Goal: Information Seeking & Learning: Learn about a topic

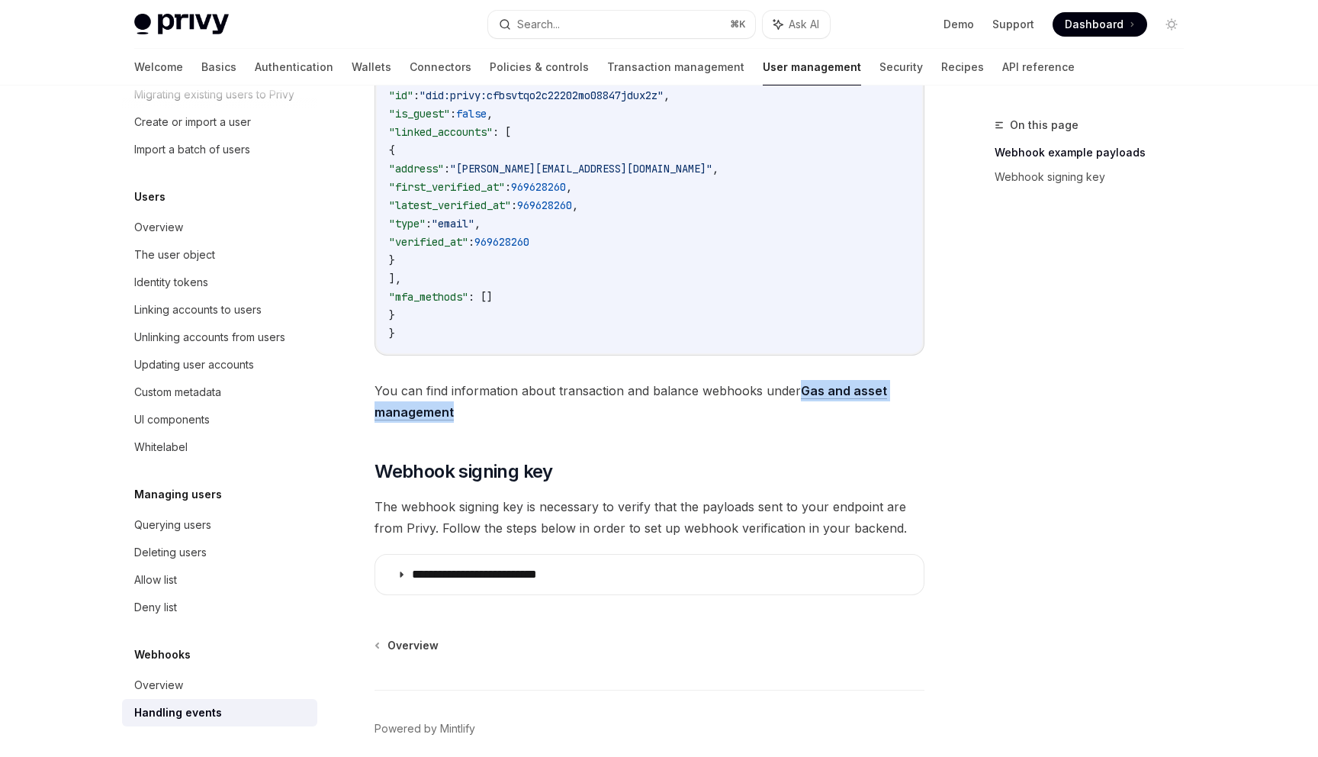
scroll to position [514, 0]
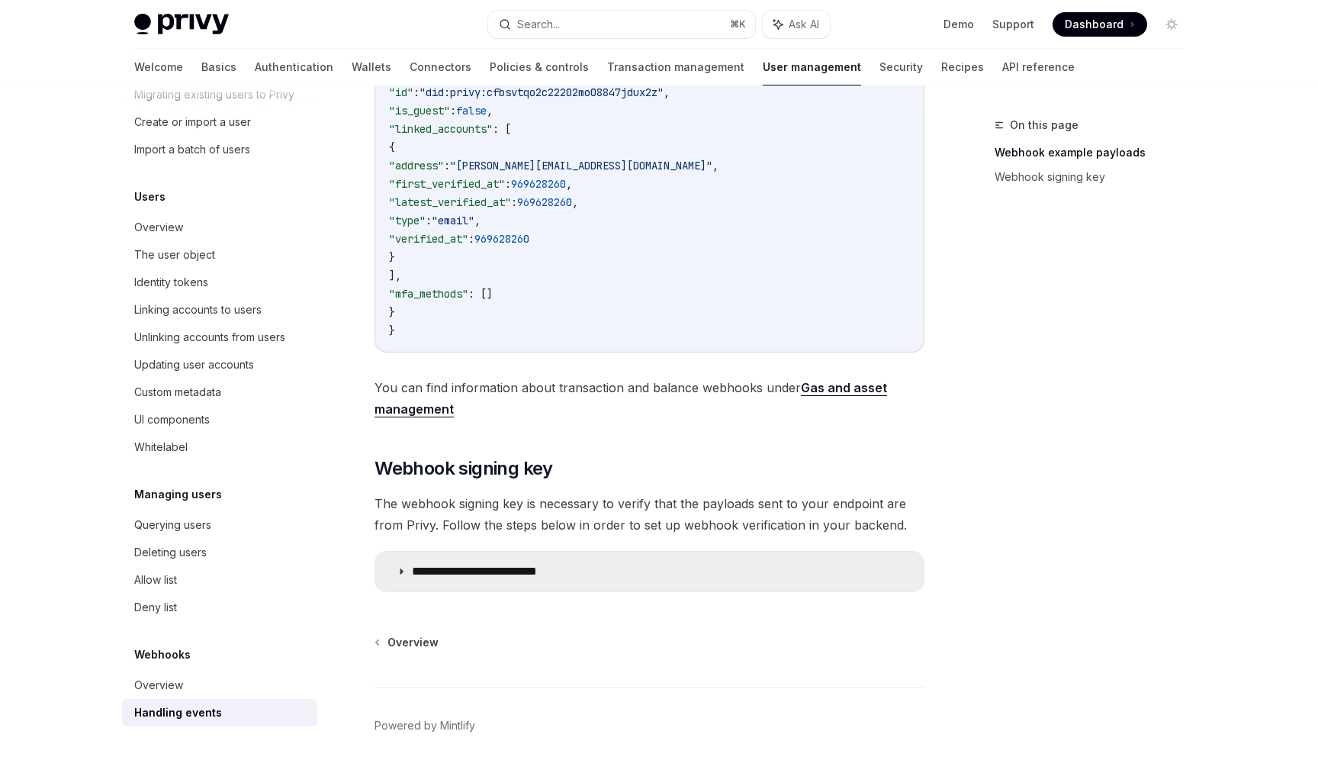
click at [717, 579] on summary "**********" at bounding box center [649, 571] width 548 height 40
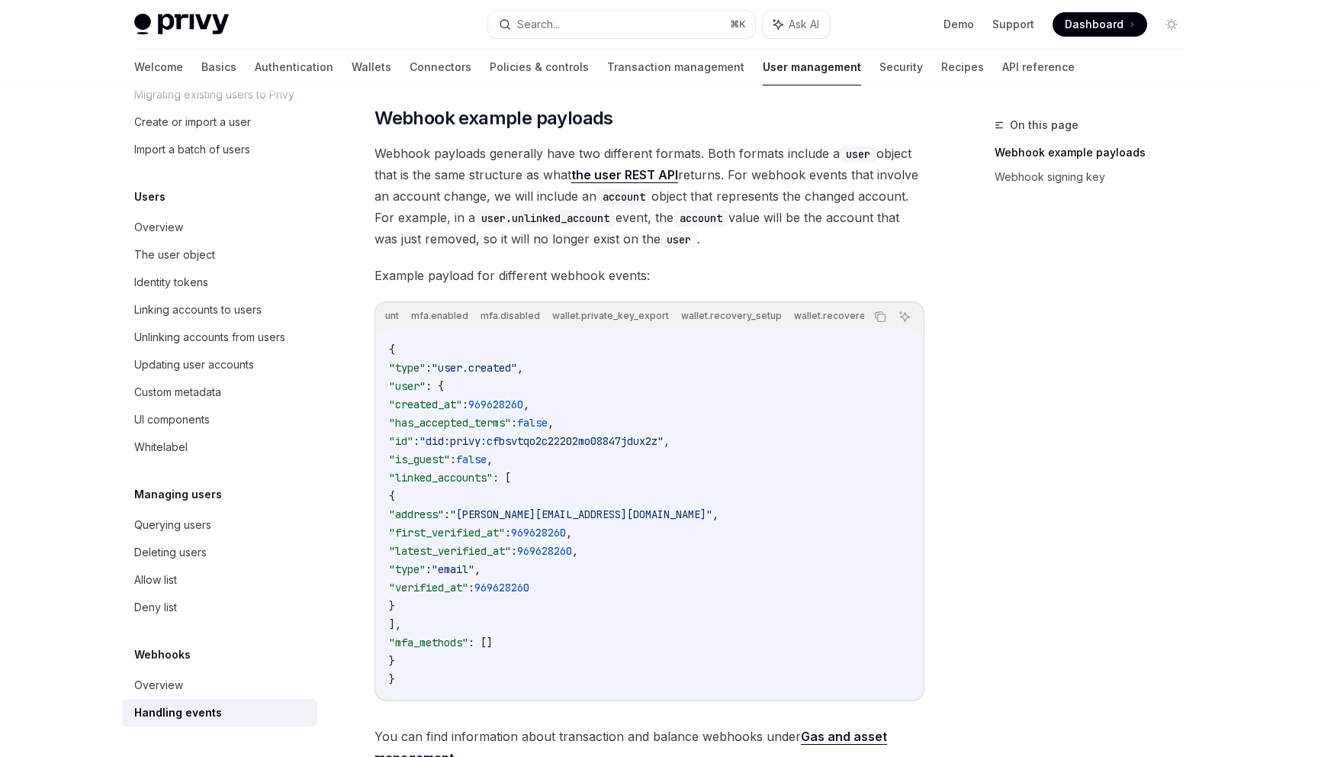
scroll to position [0, 722]
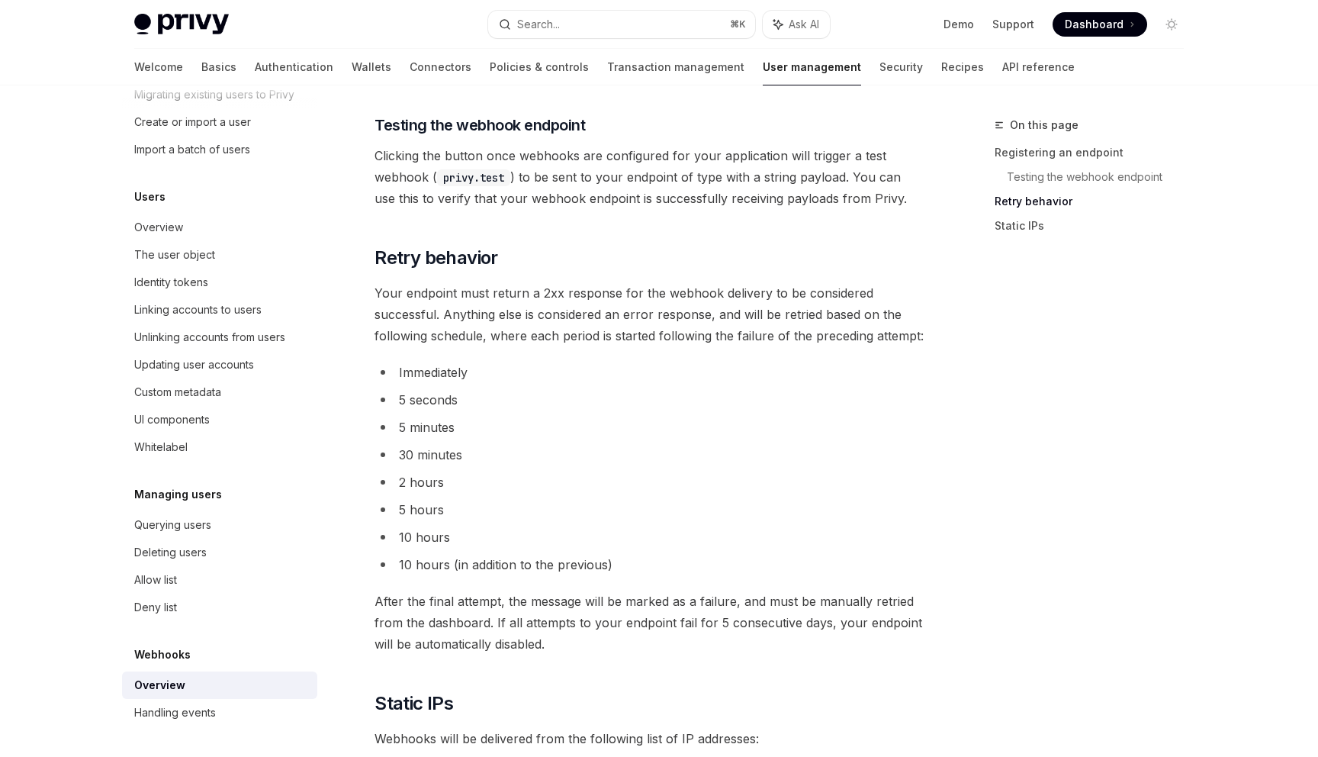
scroll to position [1335, 0]
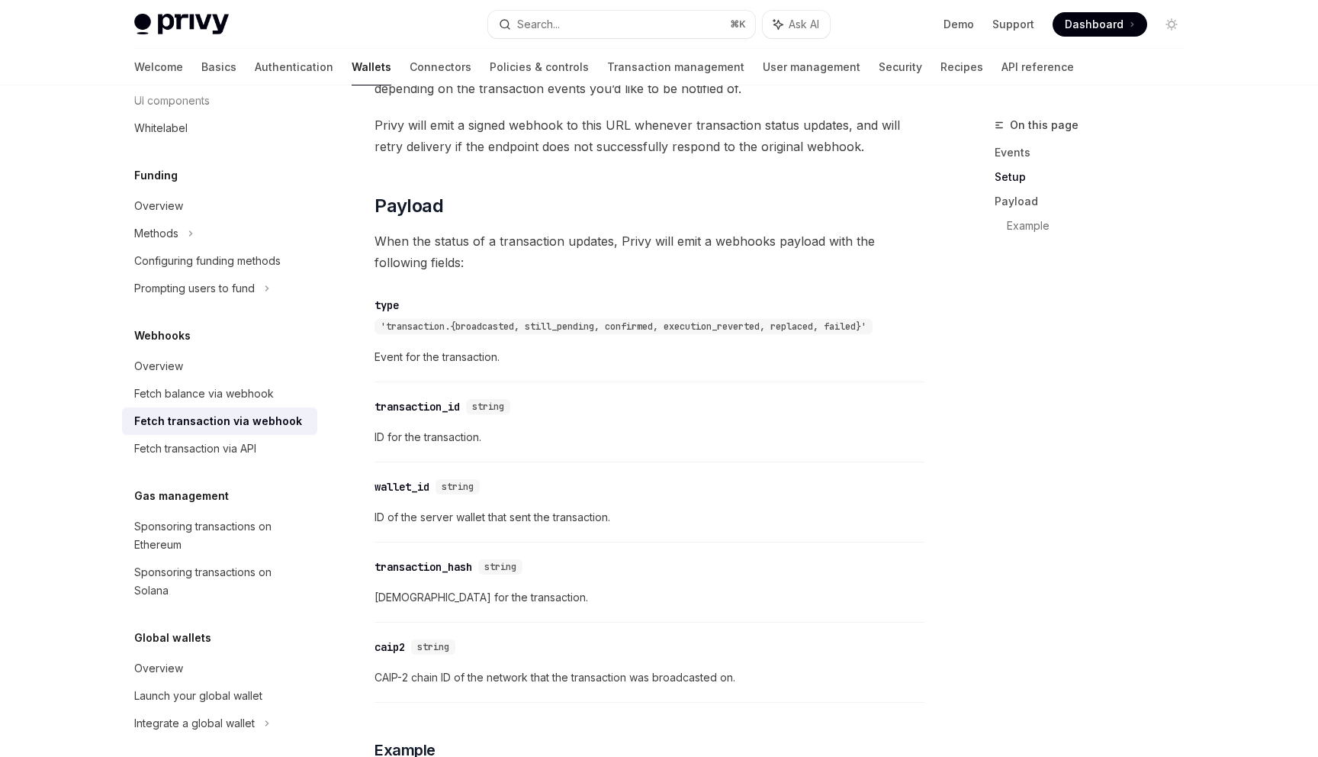
scroll to position [1085, 0]
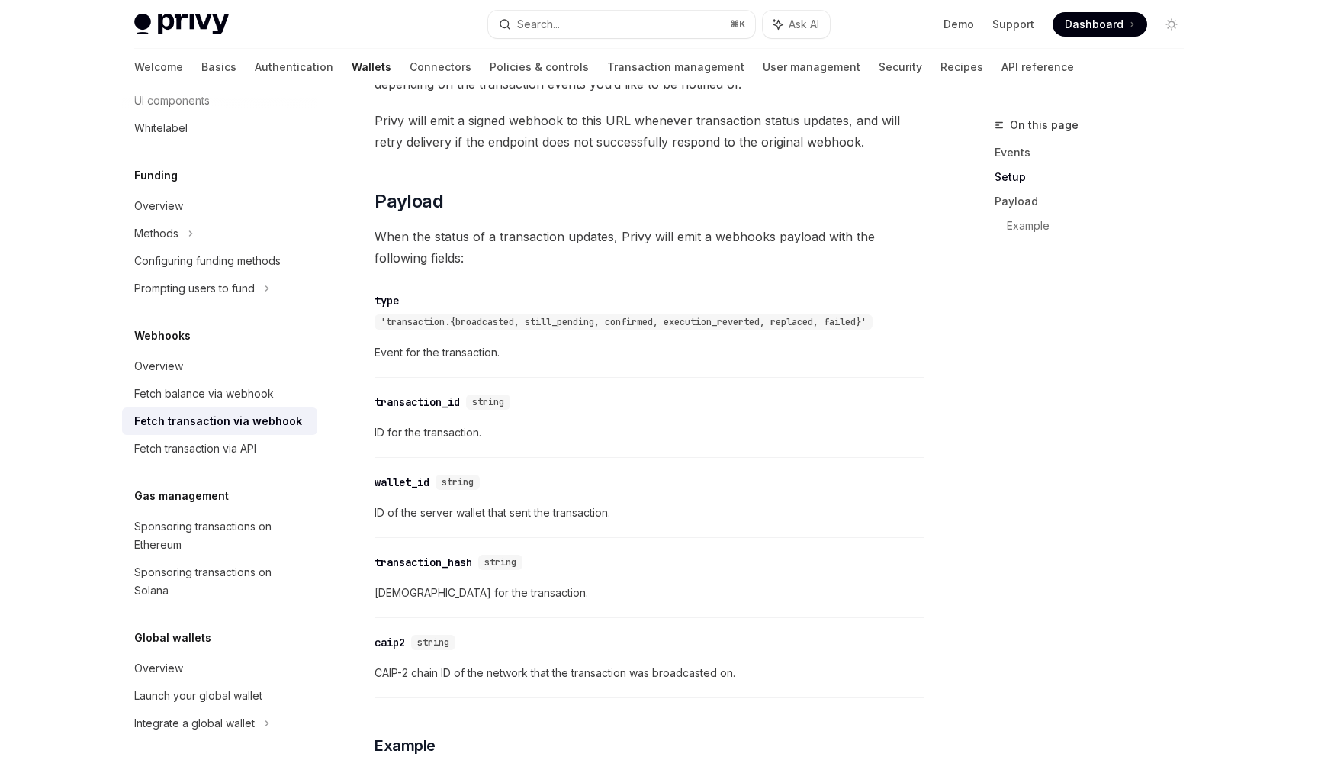
click at [651, 371] on div "​ type 'transaction.{broadcasted, still_pending, confirmed, execution_reverted,…" at bounding box center [650, 331] width 550 height 94
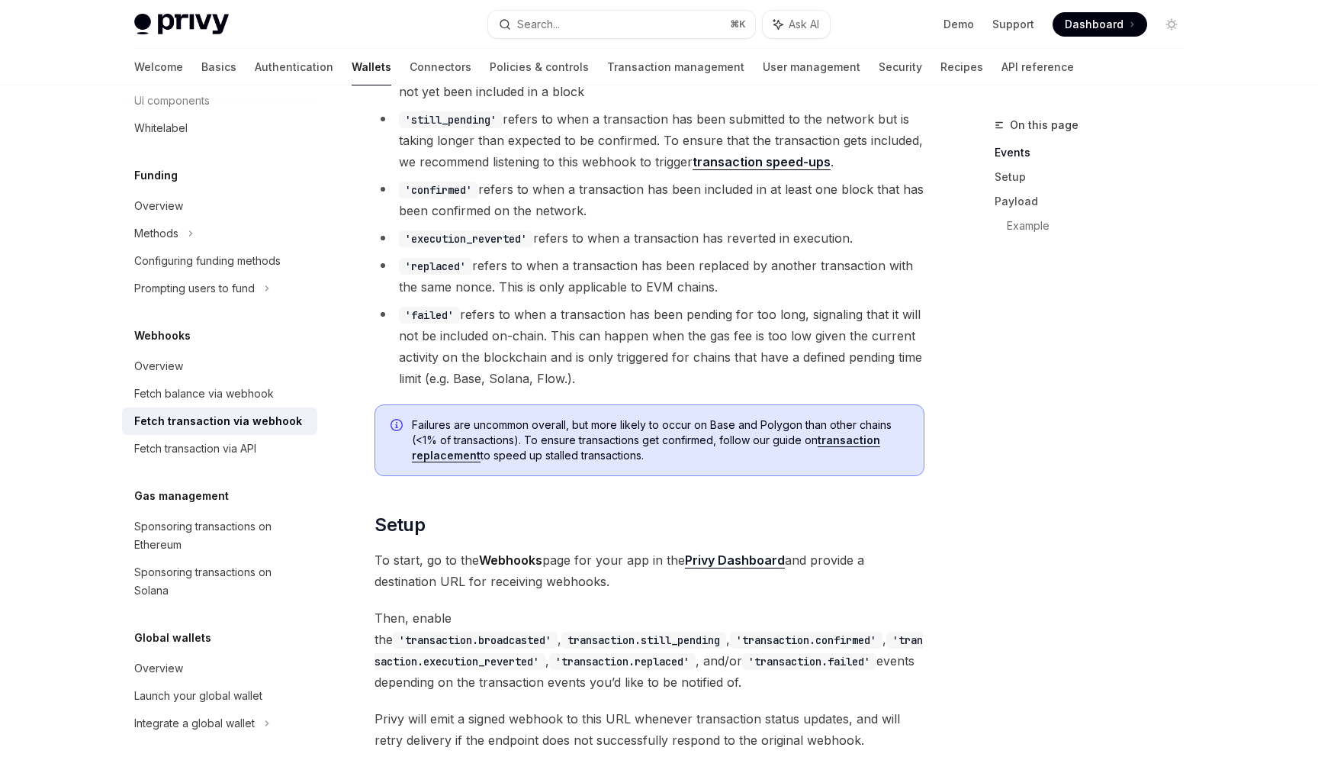
scroll to position [487, 0]
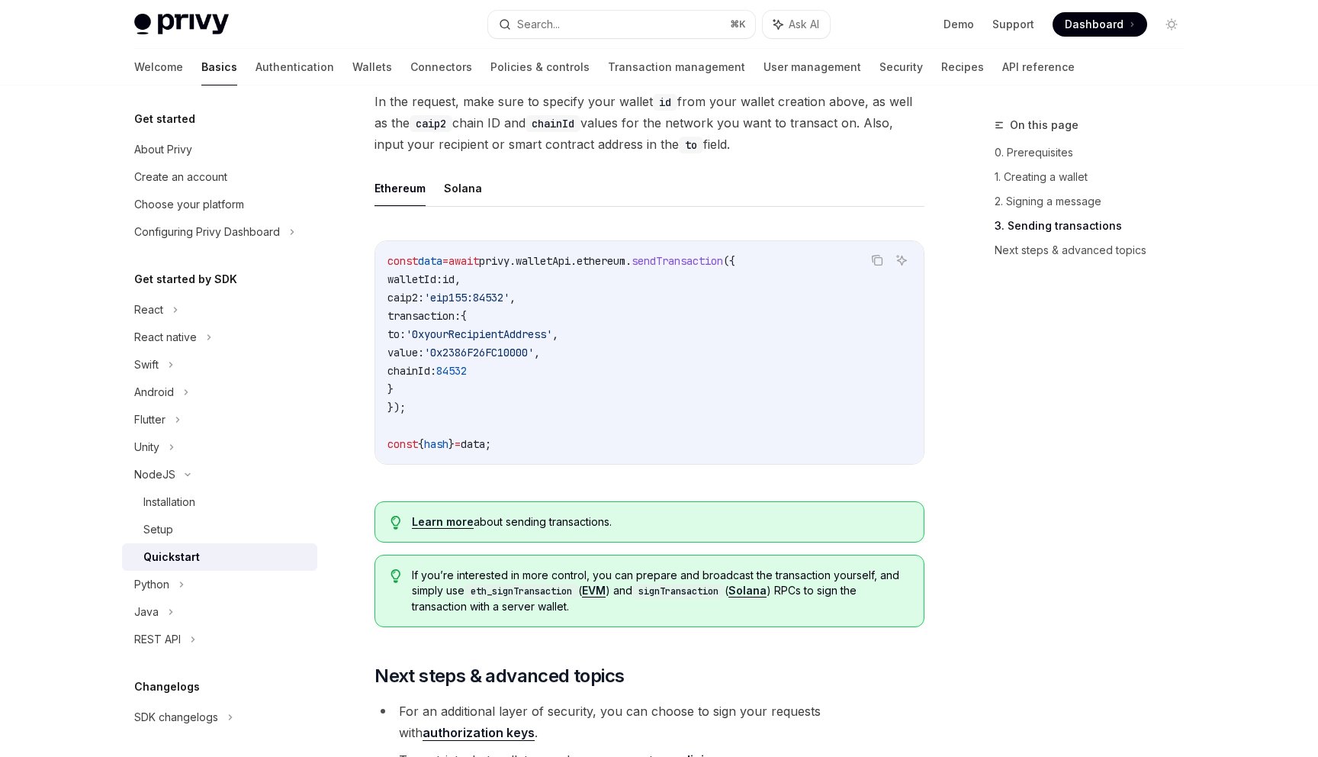
scroll to position [1187, 0]
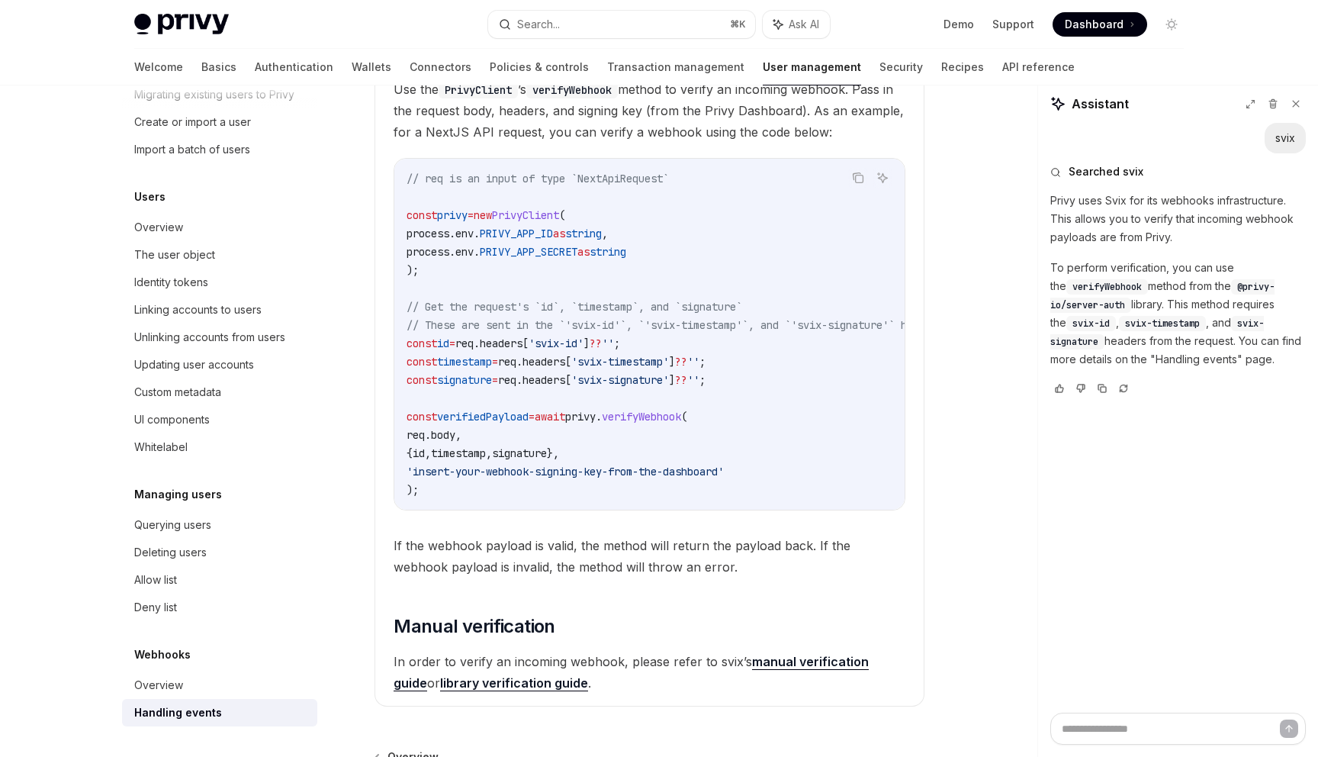
scroll to position [1445, 0]
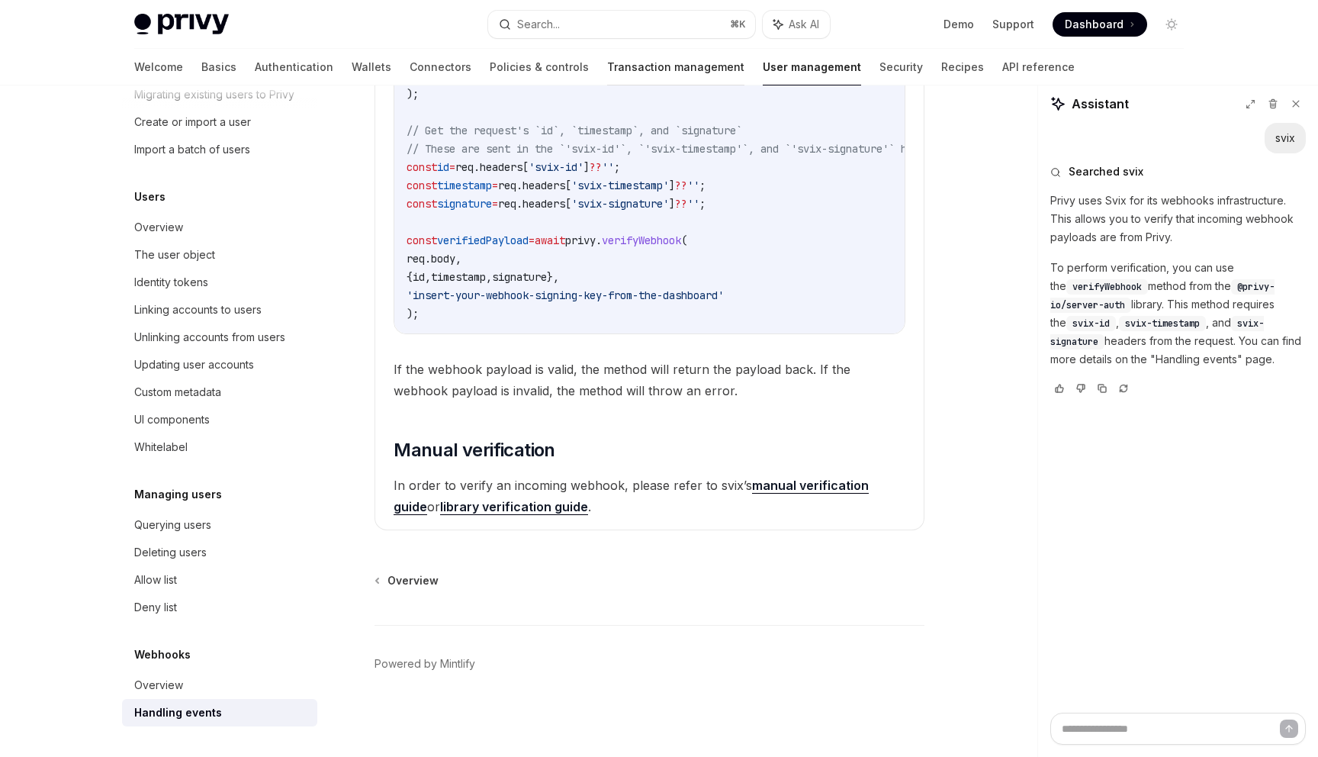
click at [607, 74] on link "Transaction management" at bounding box center [675, 67] width 137 height 37
type textarea "*"
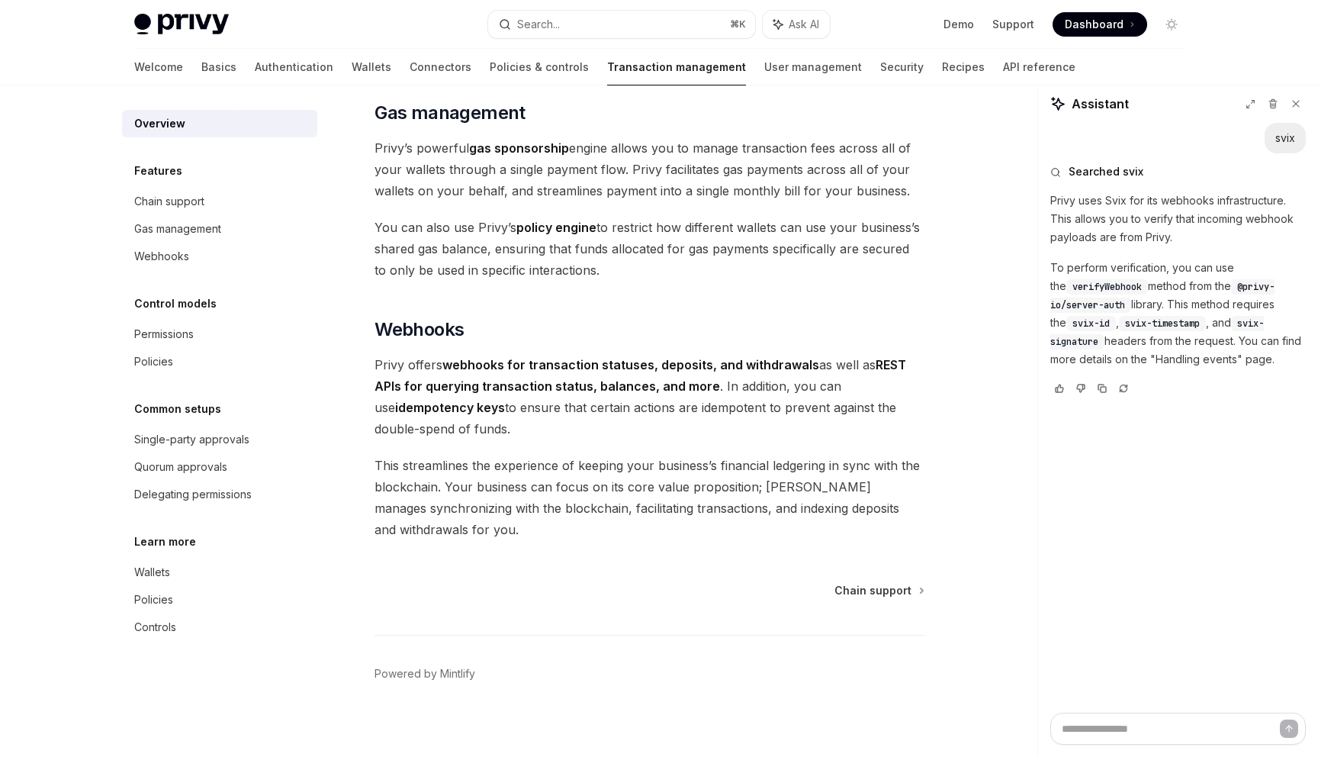
scroll to position [1281, 0]
